Goal: Information Seeking & Learning: Learn about a topic

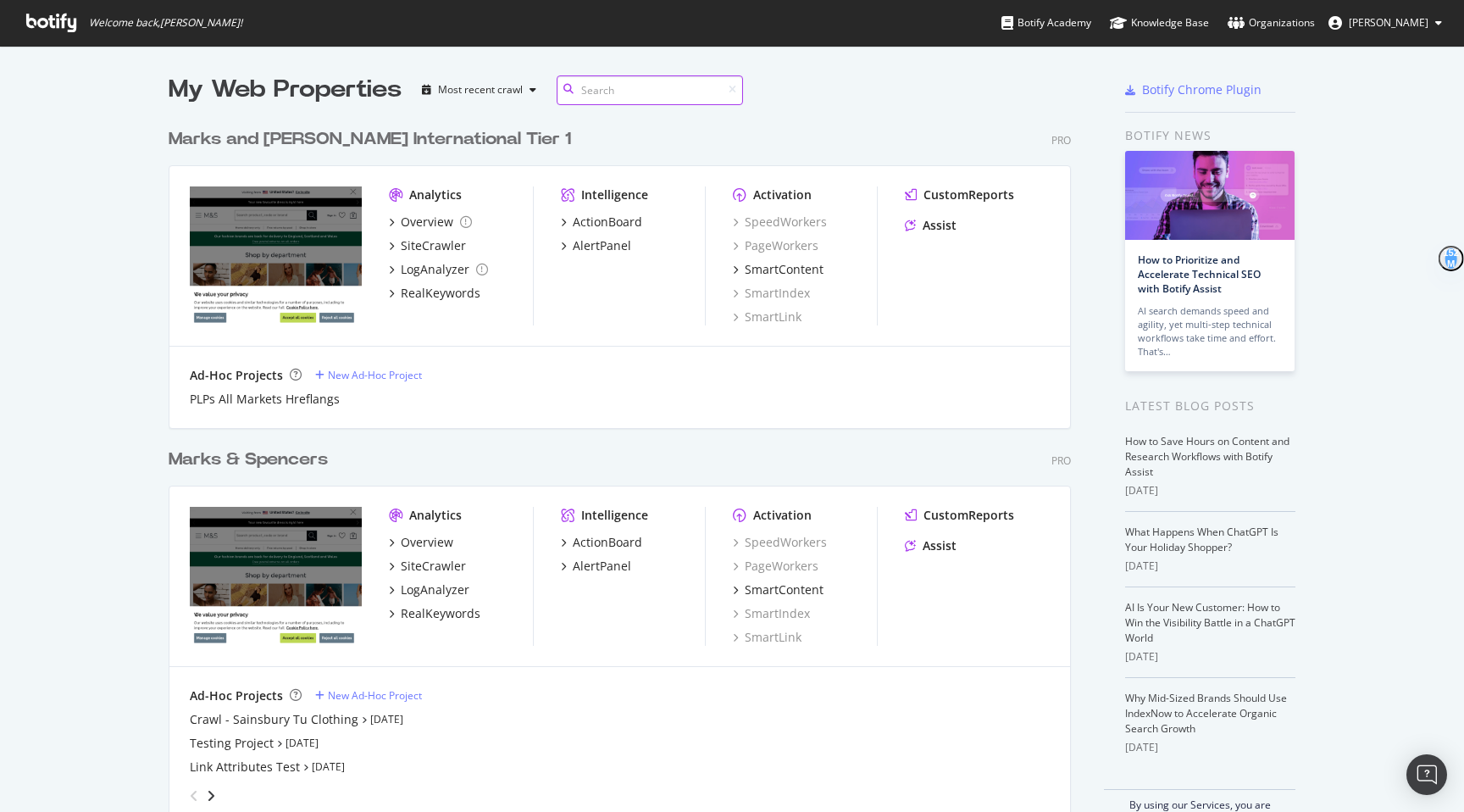
scroll to position [718, 916]
click at [435, 568] on div "SiteCrawler" at bounding box center [433, 566] width 65 height 17
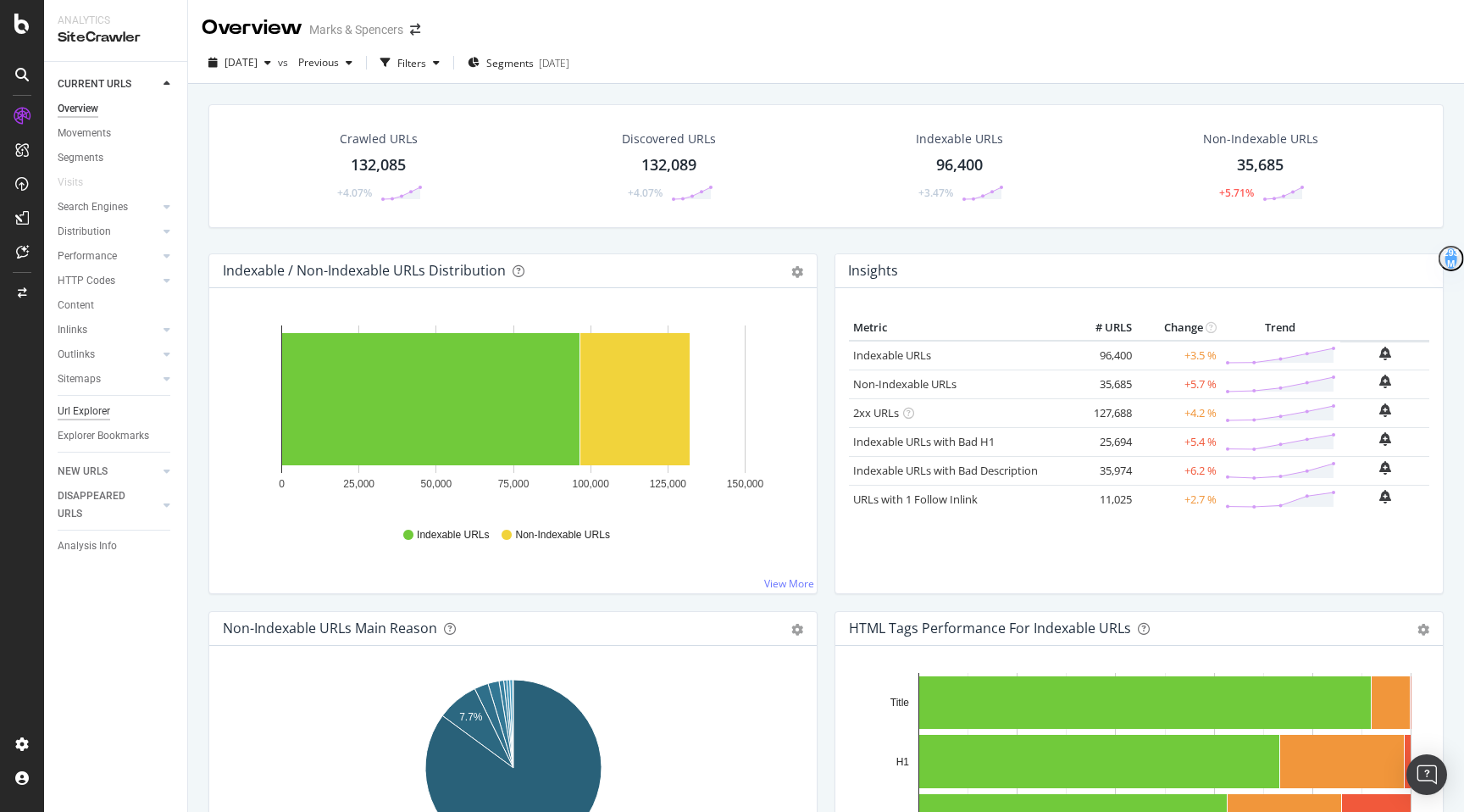
click at [106, 414] on div "Url Explorer" at bounding box center [83, 411] width 52 height 18
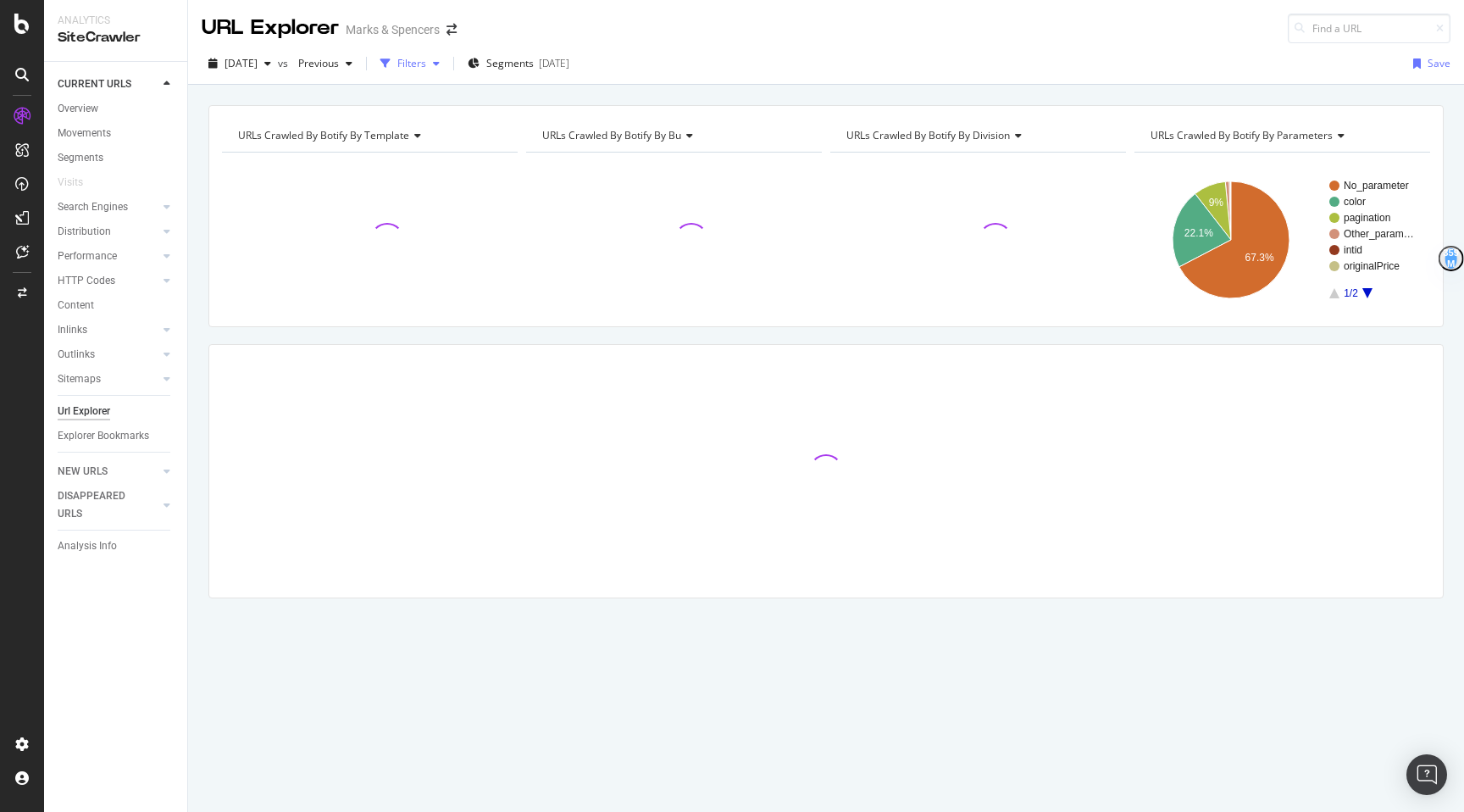
click at [441, 71] on div "Filters" at bounding box center [411, 63] width 73 height 26
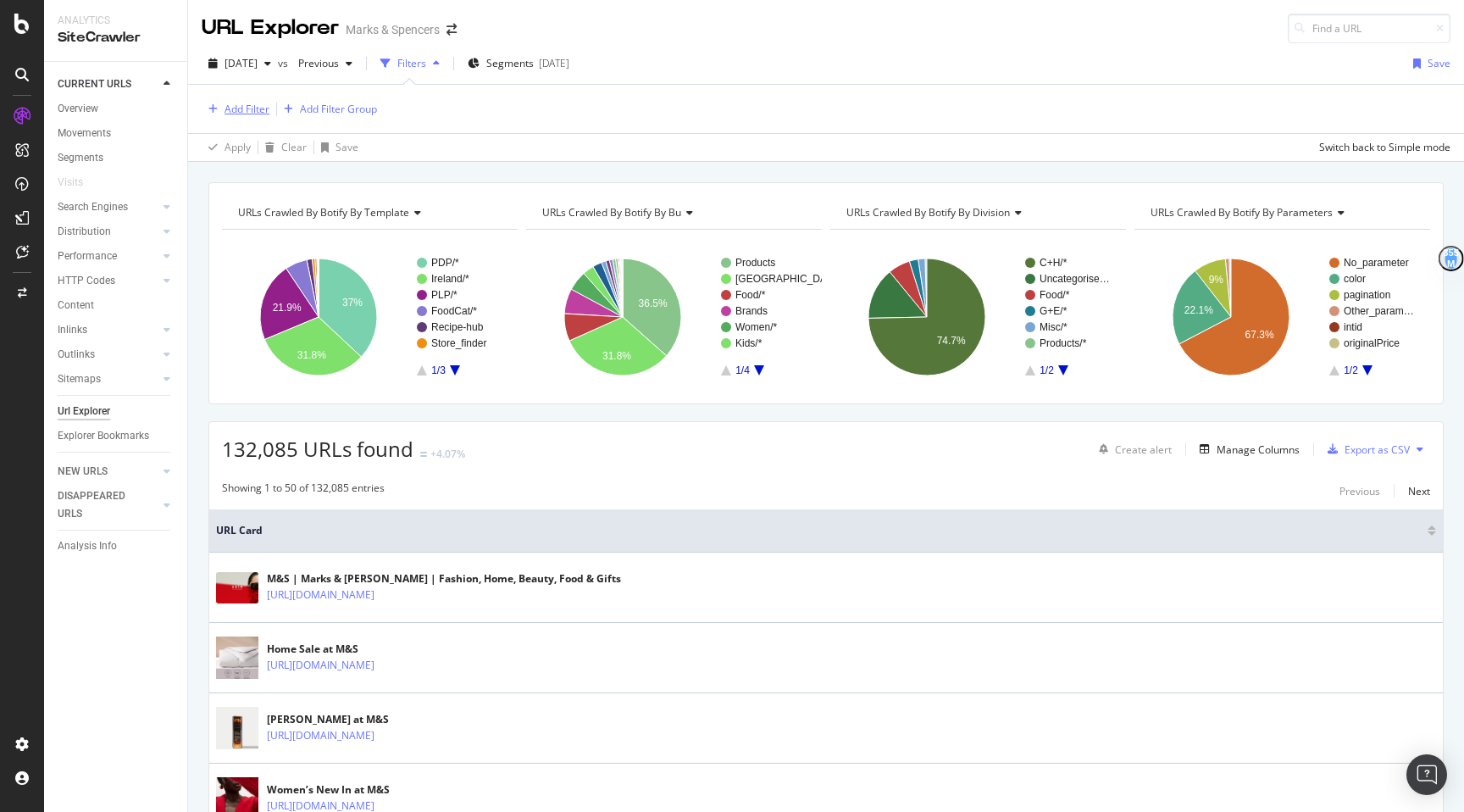
click at [235, 104] on div "Add Filter" at bounding box center [246, 109] width 45 height 15
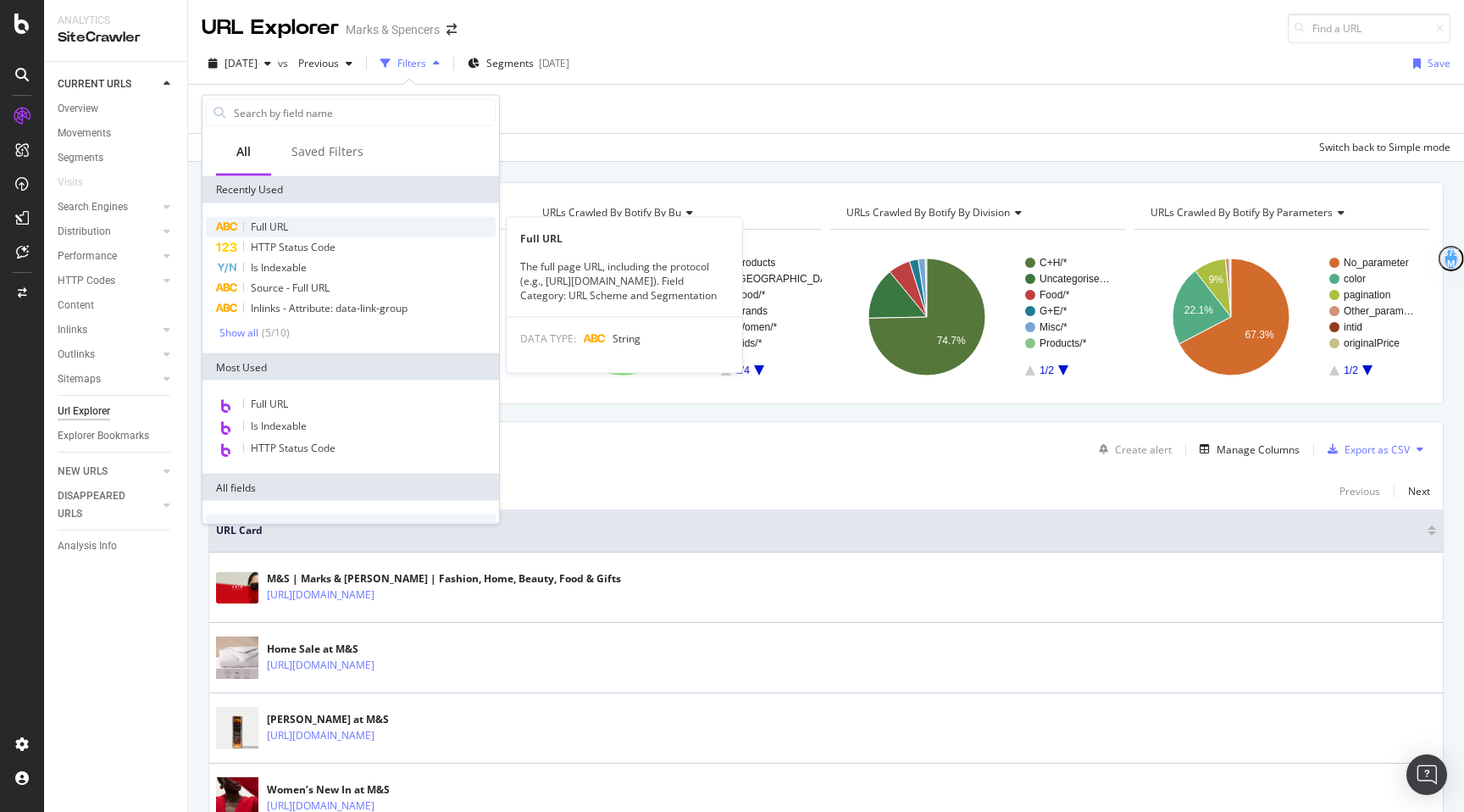
click at [260, 222] on span "Full URL" at bounding box center [270, 226] width 38 height 15
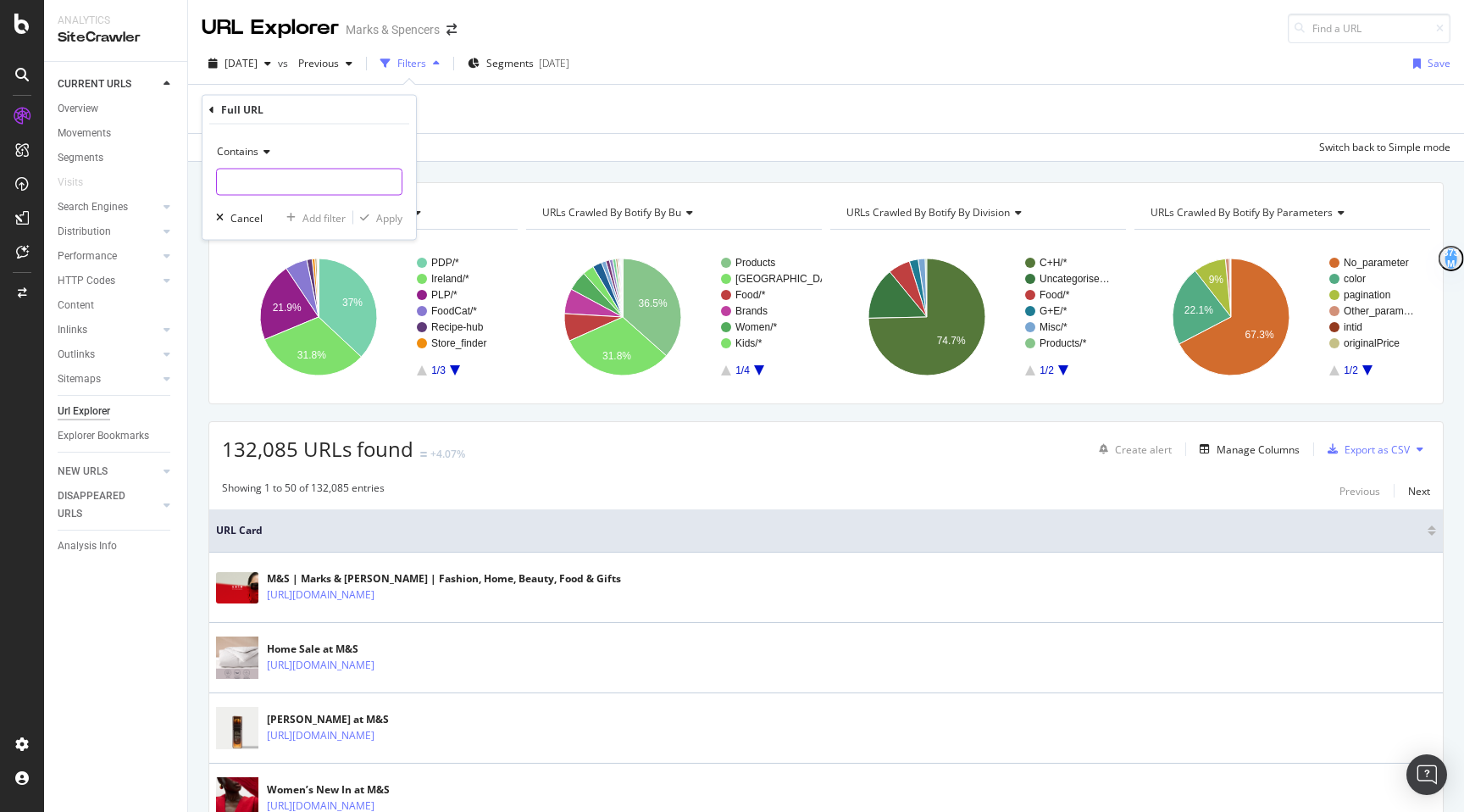
click at [281, 181] on input "text" at bounding box center [309, 181] width 185 height 27
paste input "[URL][DOMAIN_NAME]"
type input "[URL][DOMAIN_NAME]"
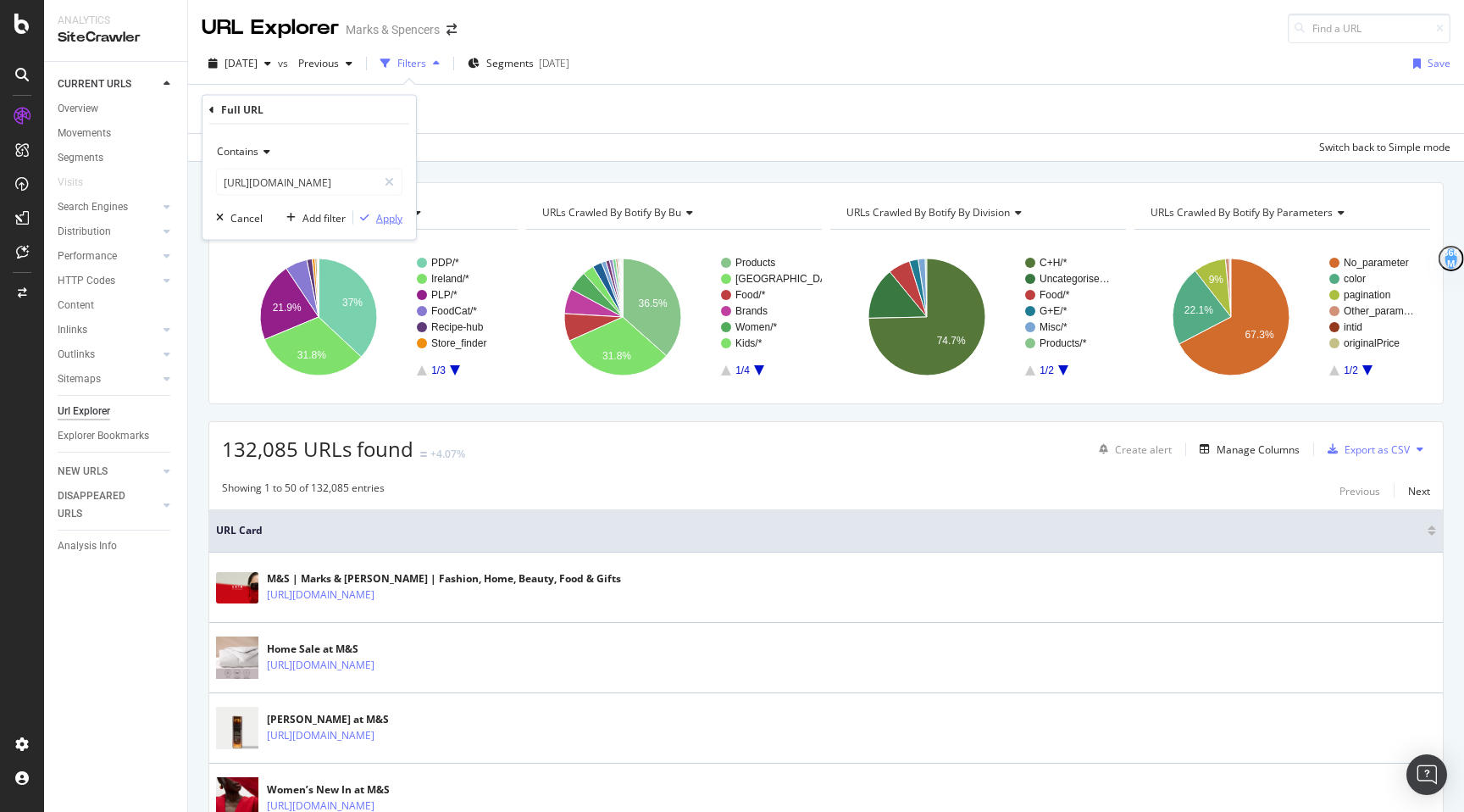
click at [399, 215] on div "Apply" at bounding box center [389, 217] width 27 height 15
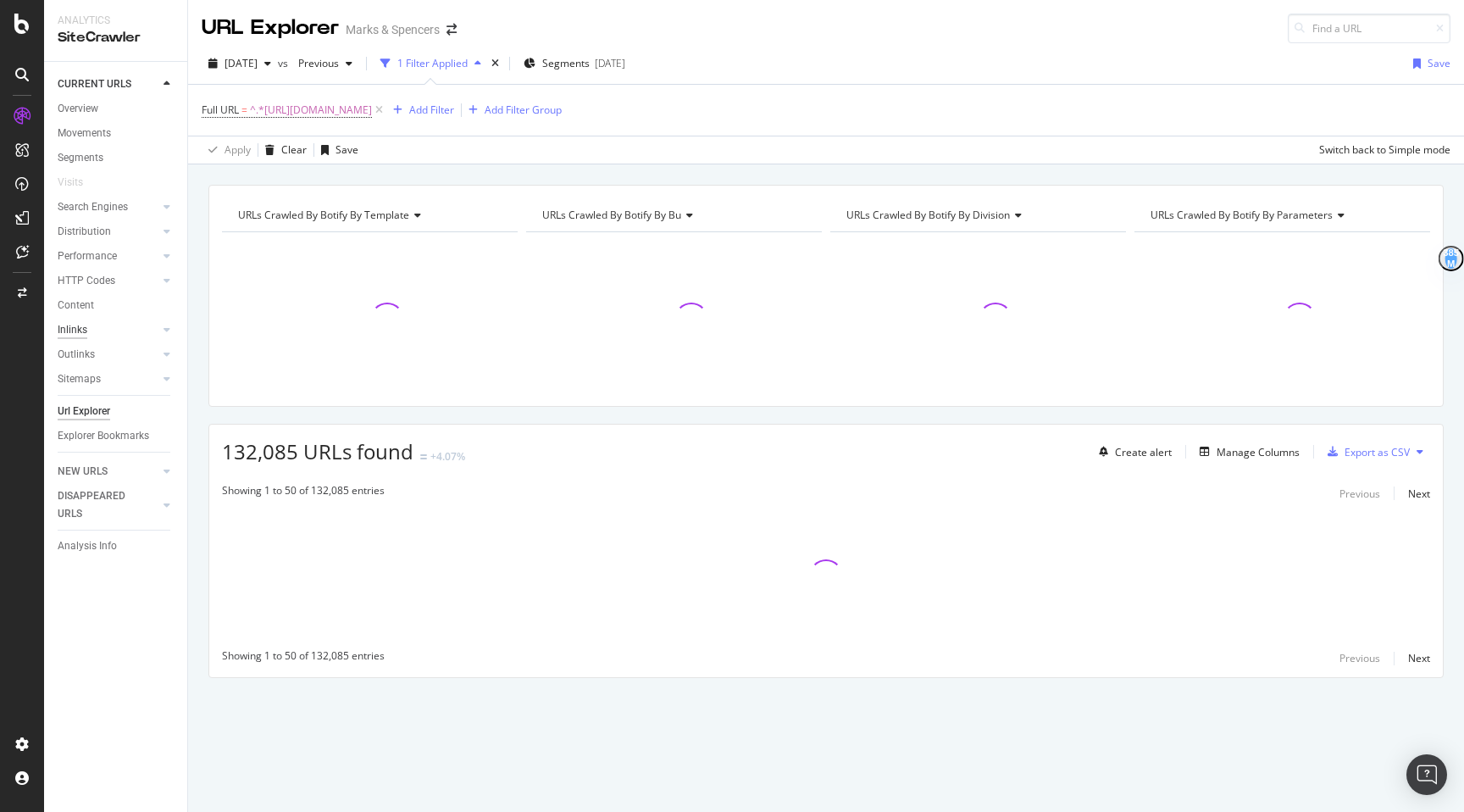
click at [85, 328] on div "Inlinks" at bounding box center [72, 330] width 30 height 18
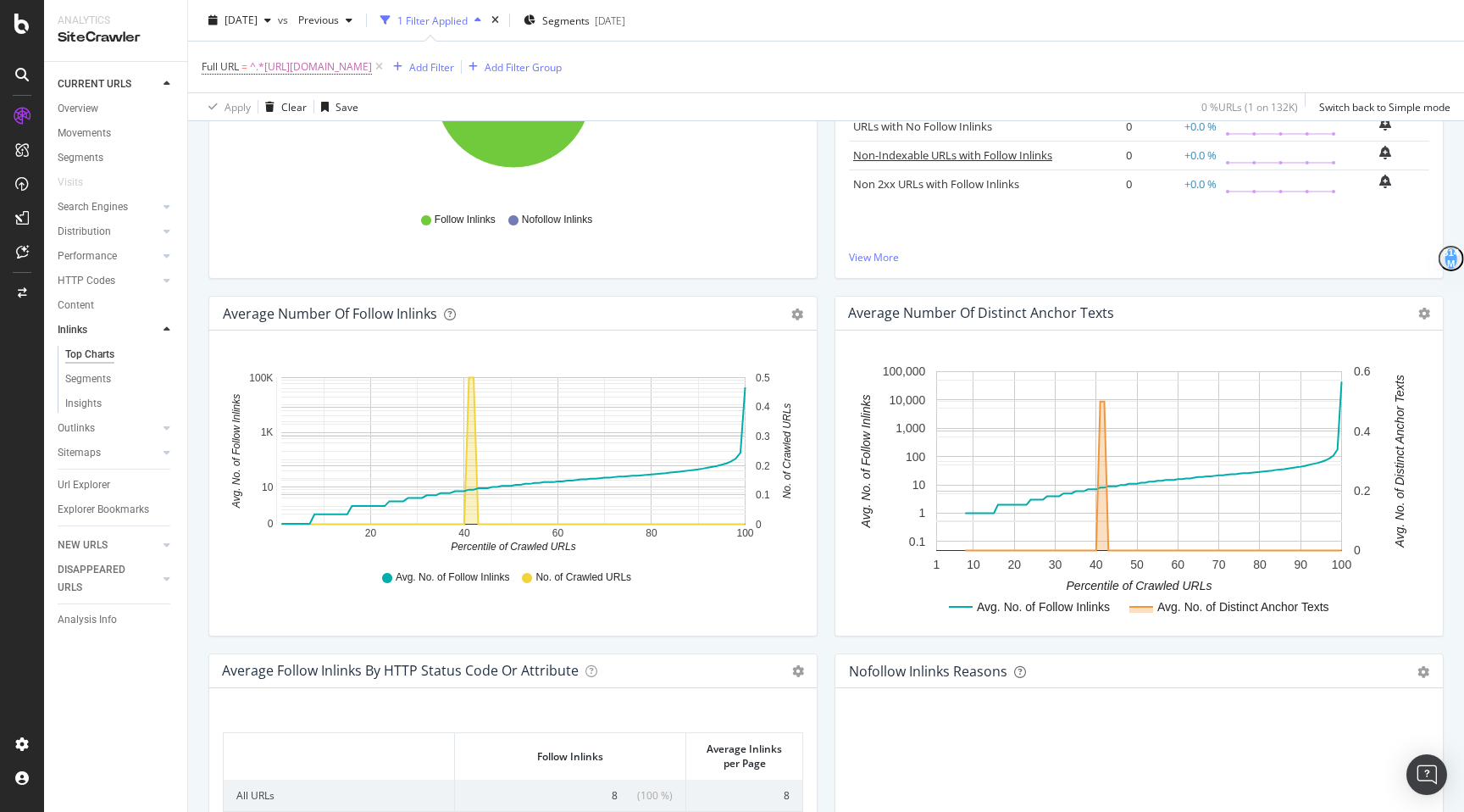
scroll to position [629, 0]
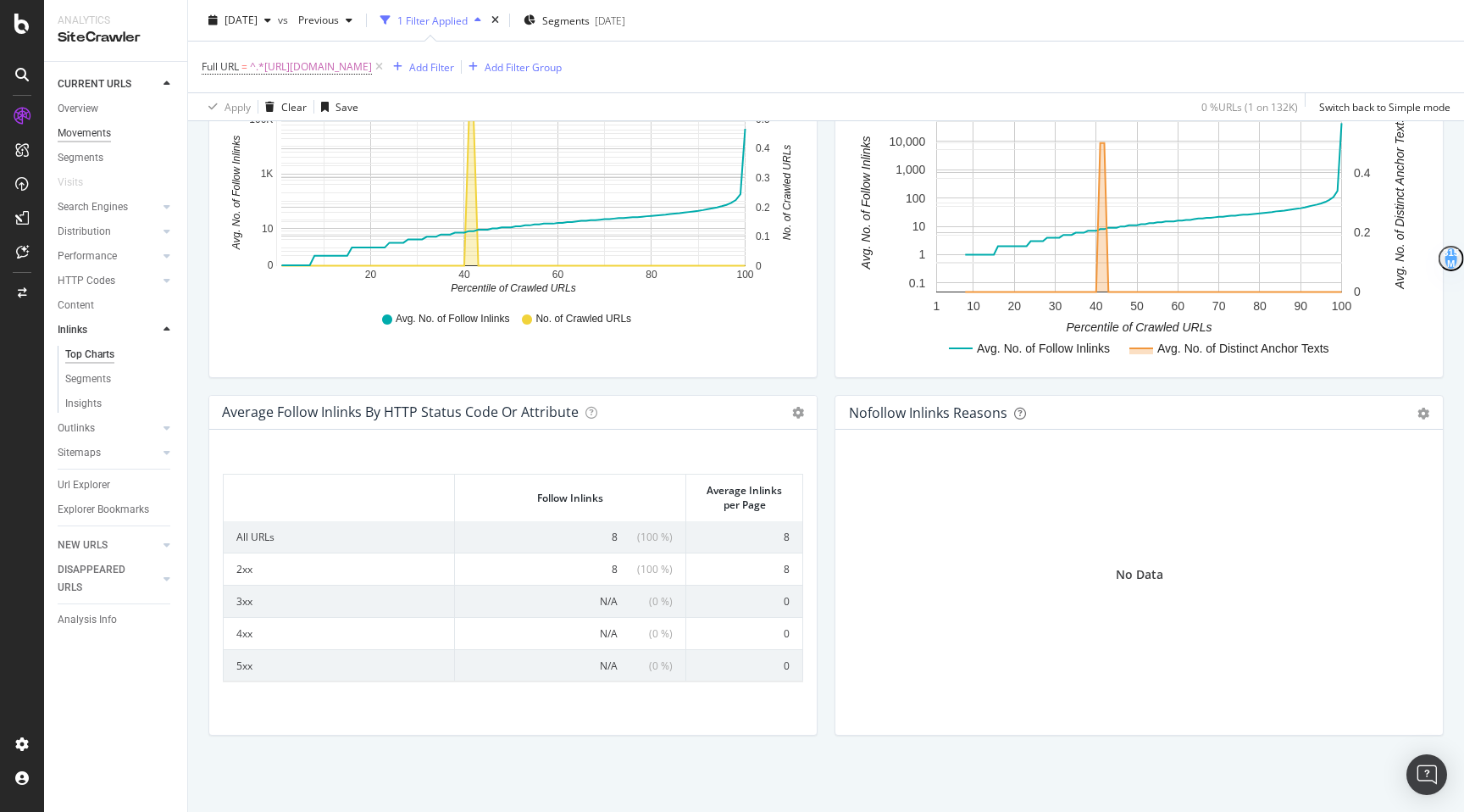
click at [68, 126] on div "Movements" at bounding box center [84, 134] width 53 height 18
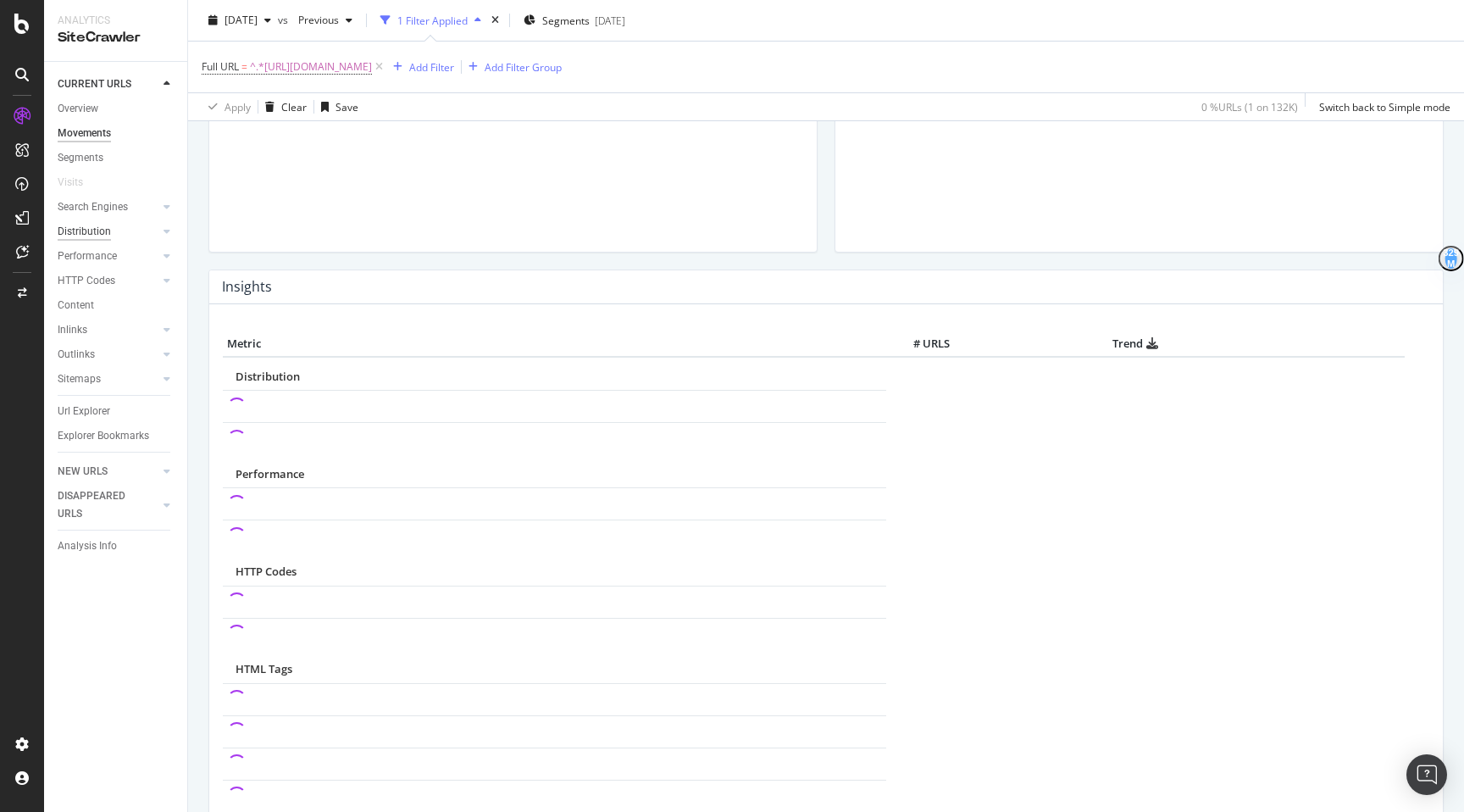
click at [96, 228] on div "Distribution" at bounding box center [84, 231] width 53 height 18
